Goal: Task Accomplishment & Management: Use online tool/utility

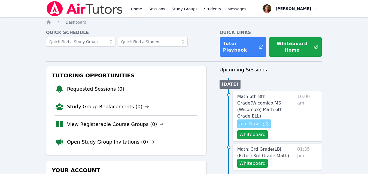
click at [251, 121] on span "Join Now" at bounding box center [249, 124] width 20 height 7
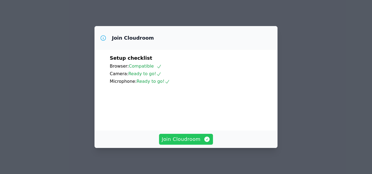
click at [204, 137] on icon "button" at bounding box center [207, 139] width 7 height 7
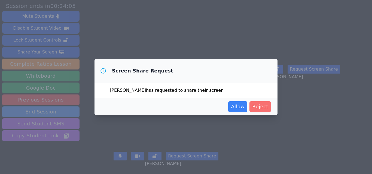
click at [261, 106] on span "Reject" at bounding box center [260, 107] width 16 height 8
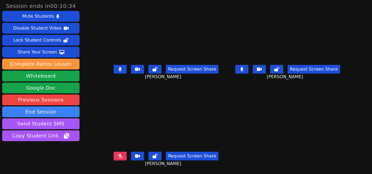
click at [121, 156] on icon at bounding box center [119, 156] width 5 height 4
